Goal: Task Accomplishment & Management: Manage account settings

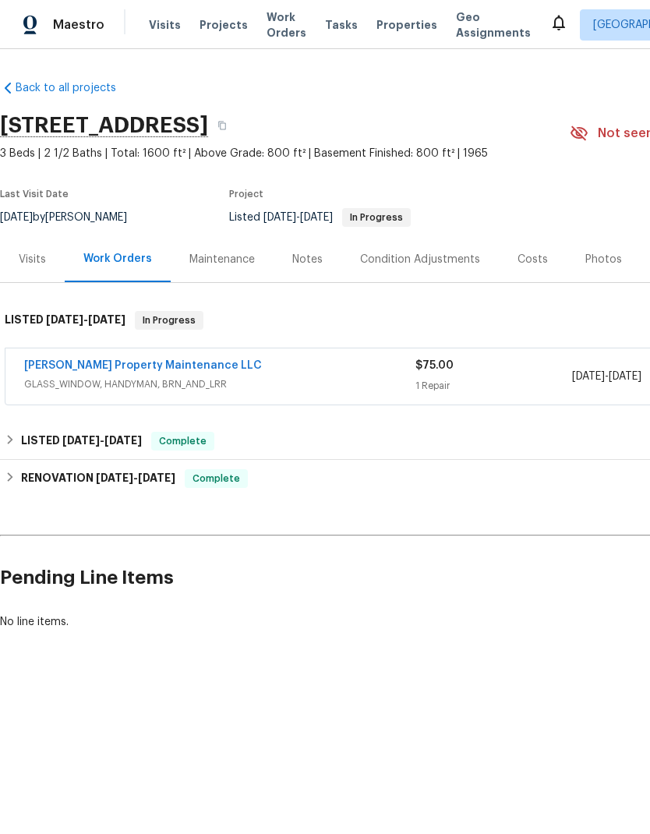
click at [176, 360] on link "[PERSON_NAME] Property Maintenance LLC" at bounding box center [143, 365] width 238 height 11
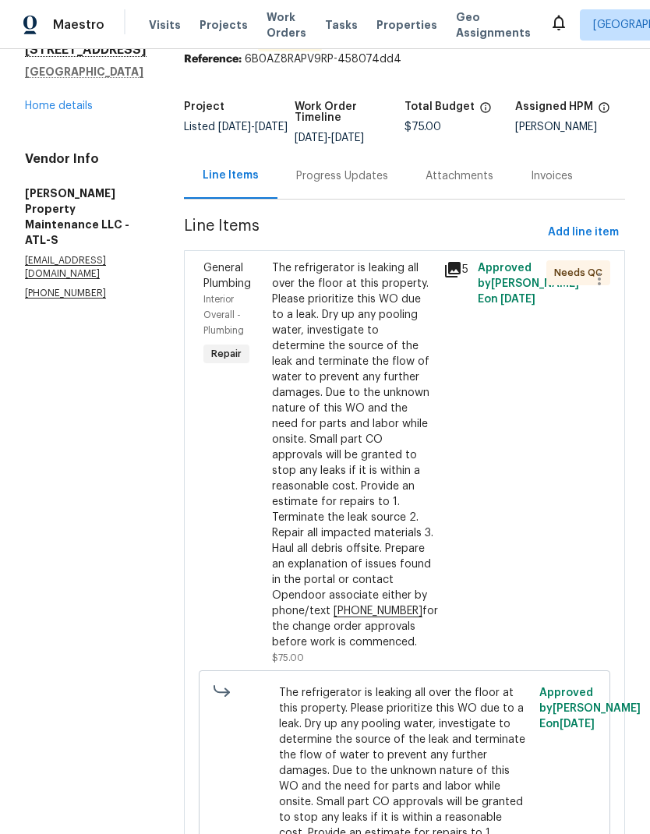
scroll to position [88, 0]
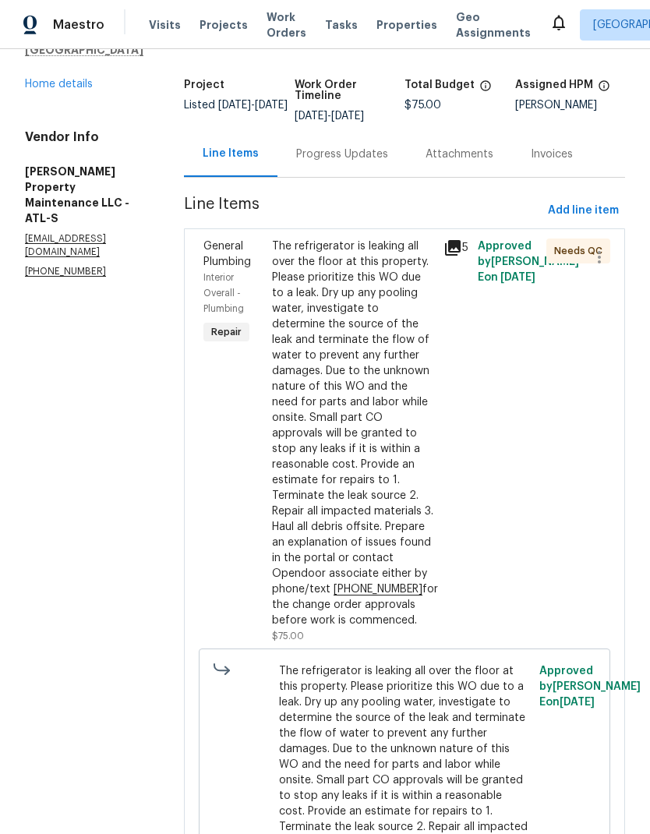
click at [374, 500] on div "The refrigerator is leaking all over the floor at this property. Please priorit…" at bounding box center [353, 434] width 162 height 390
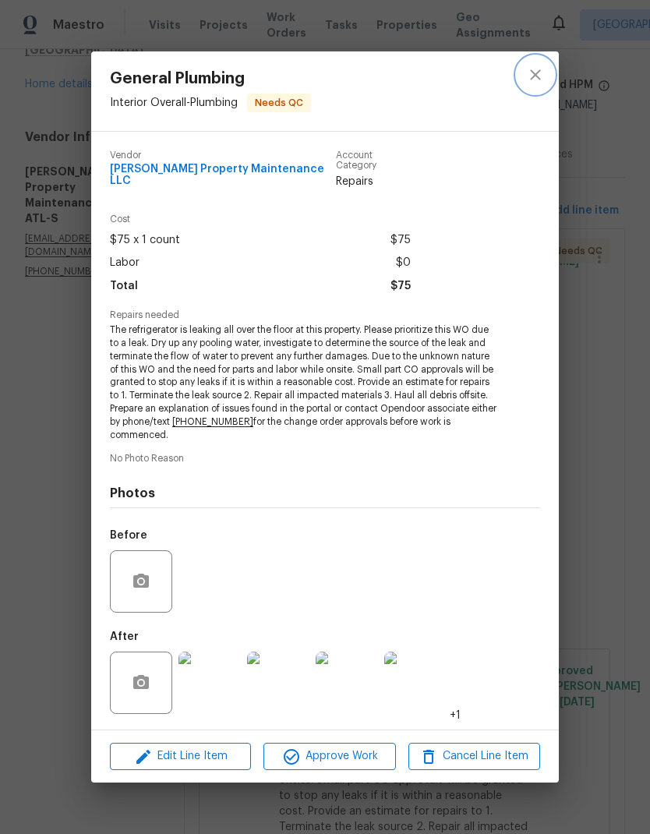
click at [534, 73] on icon "close" at bounding box center [535, 74] width 19 height 19
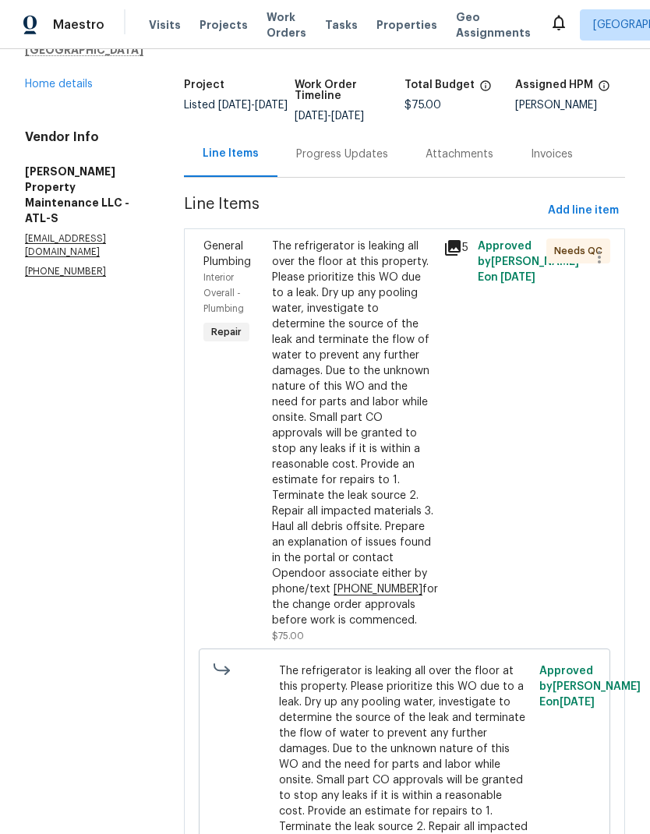
click at [366, 157] on div "Progress Updates" at bounding box center [342, 155] width 92 height 16
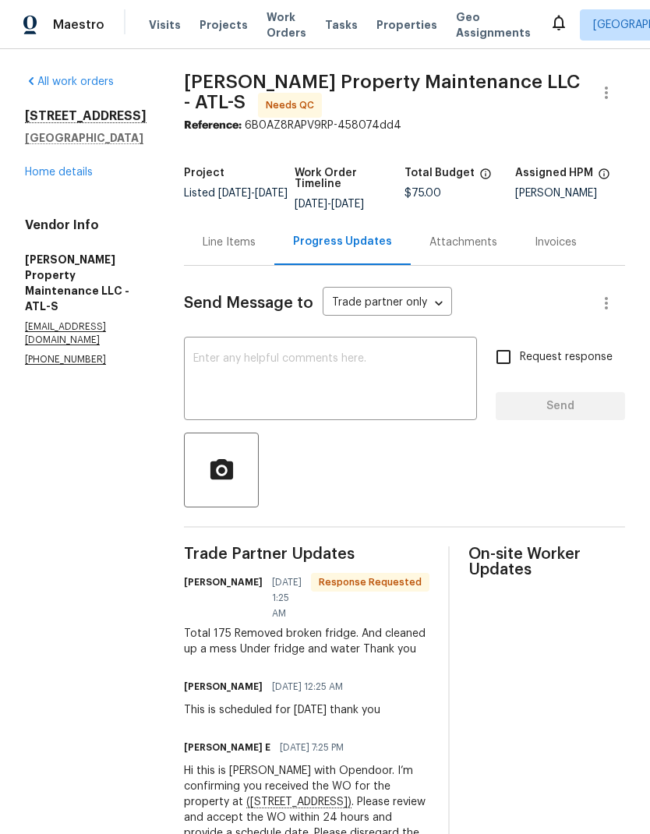
click at [246, 243] on div "Line Items" at bounding box center [229, 243] width 53 height 16
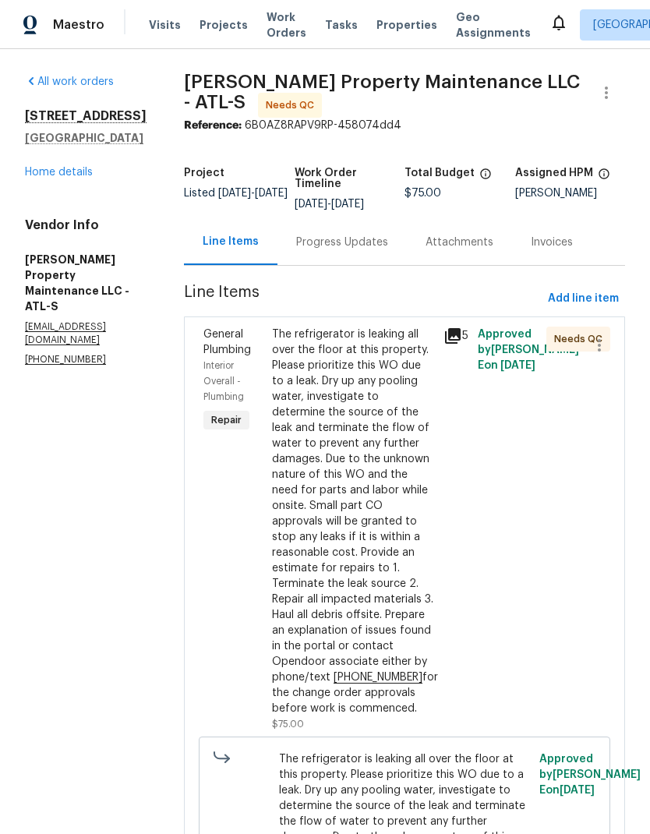
click at [380, 547] on div "The refrigerator is leaking all over the floor at this property. Please priorit…" at bounding box center [353, 522] width 162 height 390
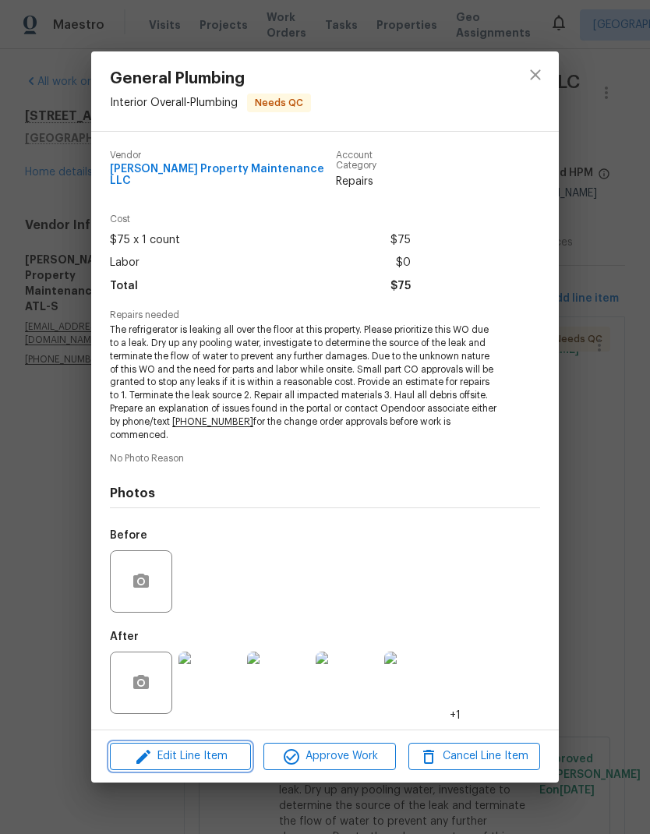
click at [225, 751] on span "Edit Line Item" at bounding box center [181, 756] width 132 height 19
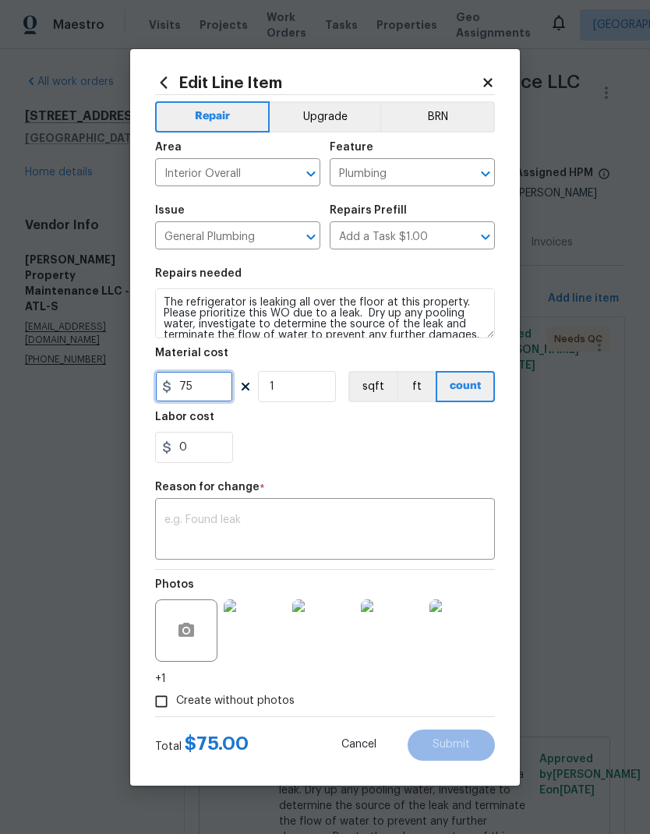
click at [184, 386] on input "75" at bounding box center [194, 386] width 78 height 31
type input "175"
click at [366, 522] on textarea at bounding box center [324, 531] width 321 height 33
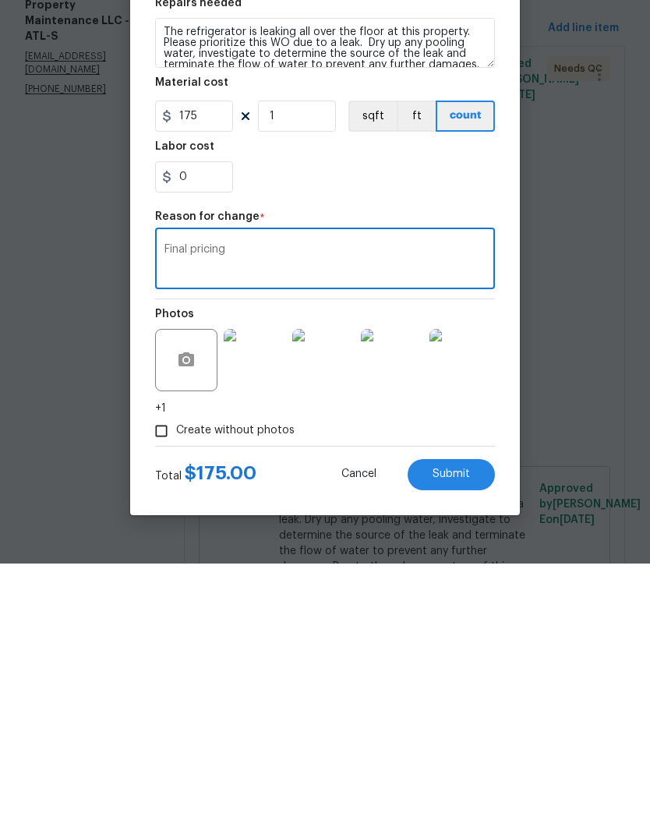
scroll to position [62, 0]
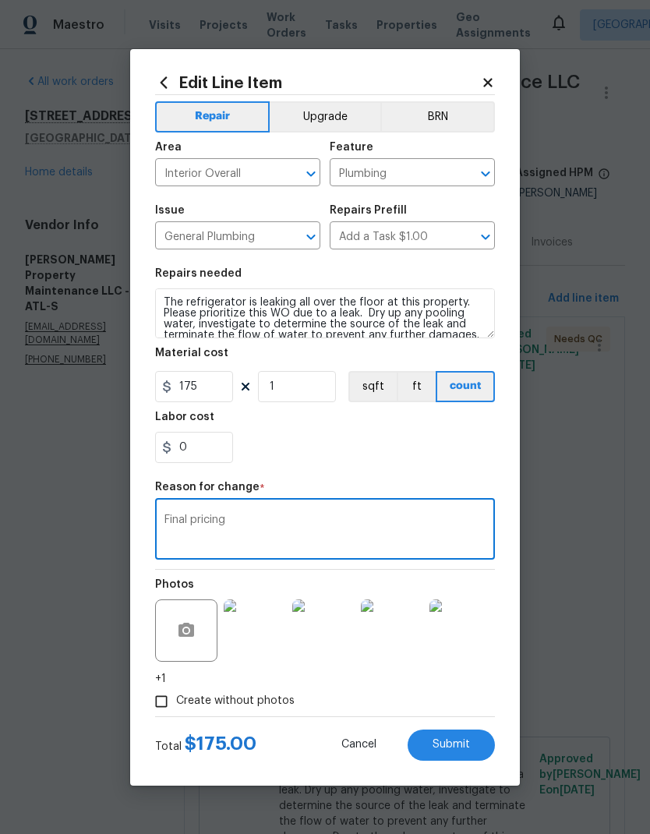
type textarea "Final pricing"
click at [472, 747] on button "Submit" at bounding box center [451, 745] width 87 height 31
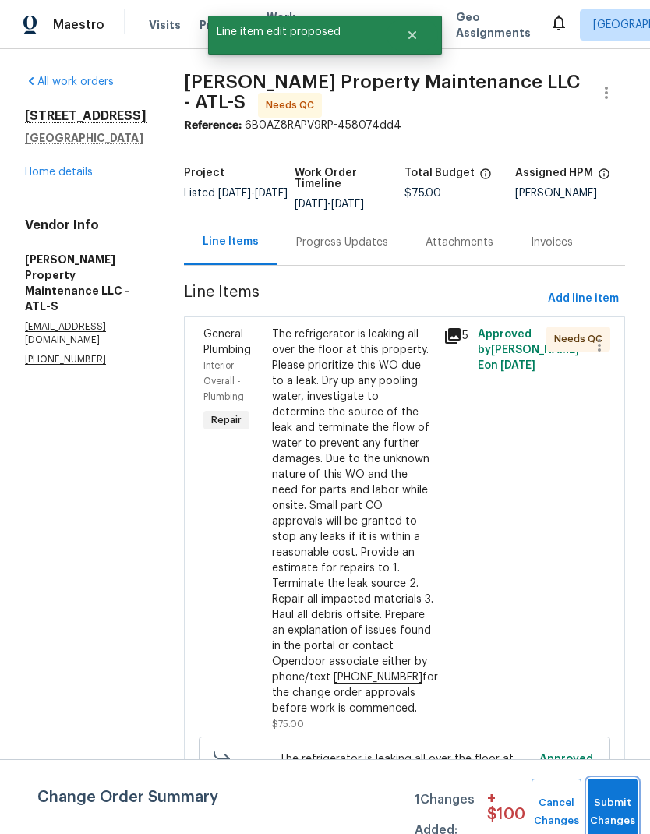
click at [610, 798] on button "Submit Changes" at bounding box center [613, 812] width 50 height 67
